Goal: Register for event/course

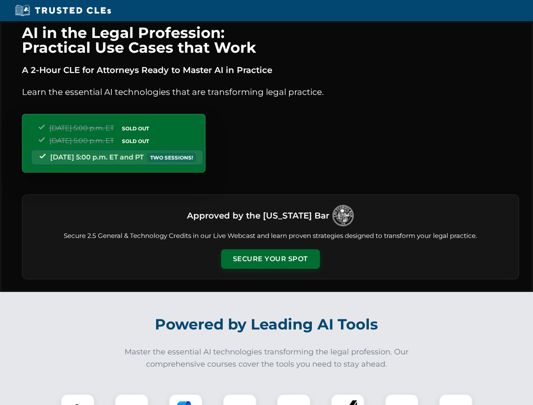
click at [270, 259] on button "Secure Your Spot" at bounding box center [270, 259] width 99 height 19
click at [78, 400] on img at bounding box center [77, 411] width 24 height 24
